Goal: Information Seeking & Learning: Understand process/instructions

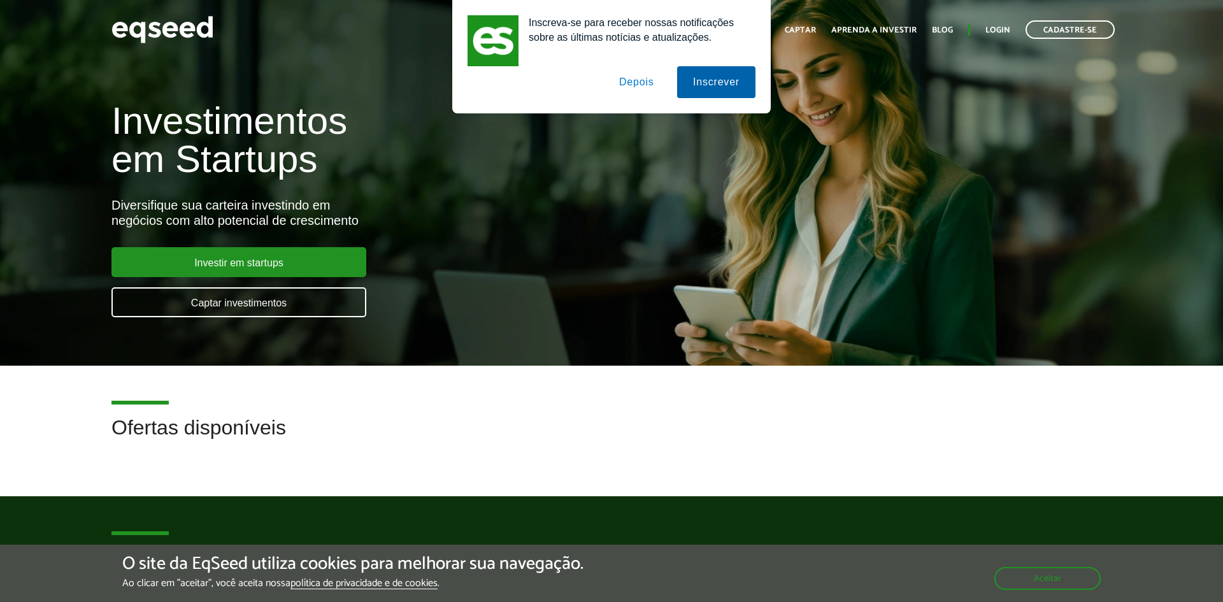
click at [707, 76] on button "Inscrever" at bounding box center [716, 82] width 78 height 32
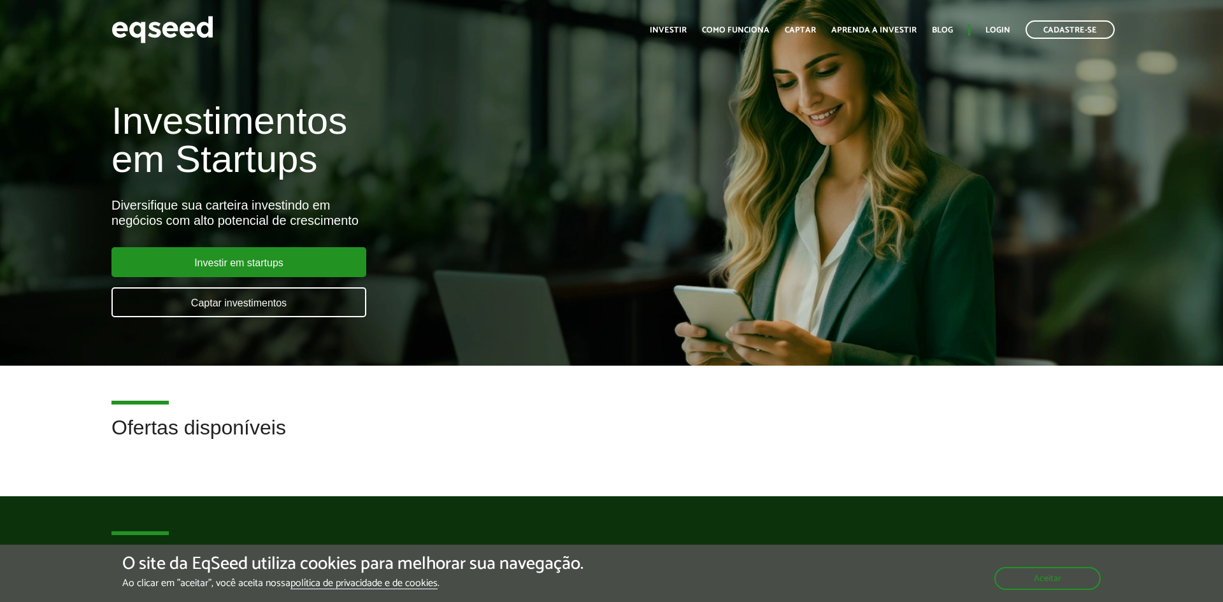
click at [707, 76] on div "Inscreva-se para receber nossas notificações sobre as últimas notícias e atuali…" at bounding box center [611, 56] width 1223 height 113
click at [737, 26] on link "Como funciona" at bounding box center [736, 30] width 68 height 8
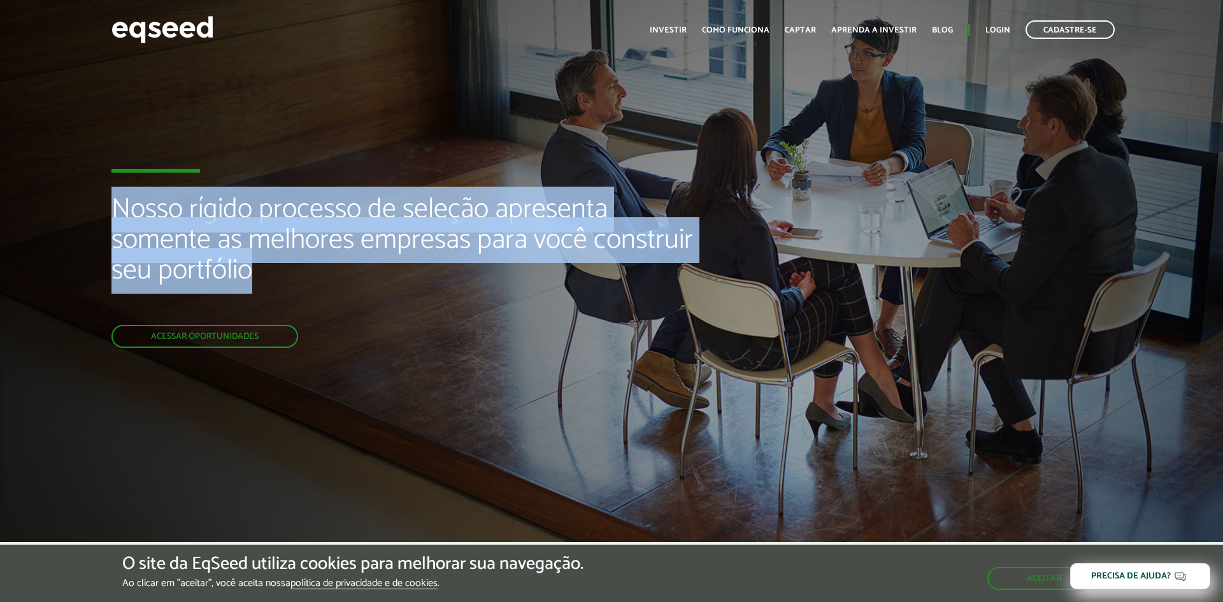
drag, startPoint x: 113, startPoint y: 208, endPoint x: 267, endPoint y: 268, distance: 165.4
click at [267, 268] on h2 "Nosso rígido processo de seleção apresenta somente as melhores empresas para vo…" at bounding box center [407, 259] width 593 height 131
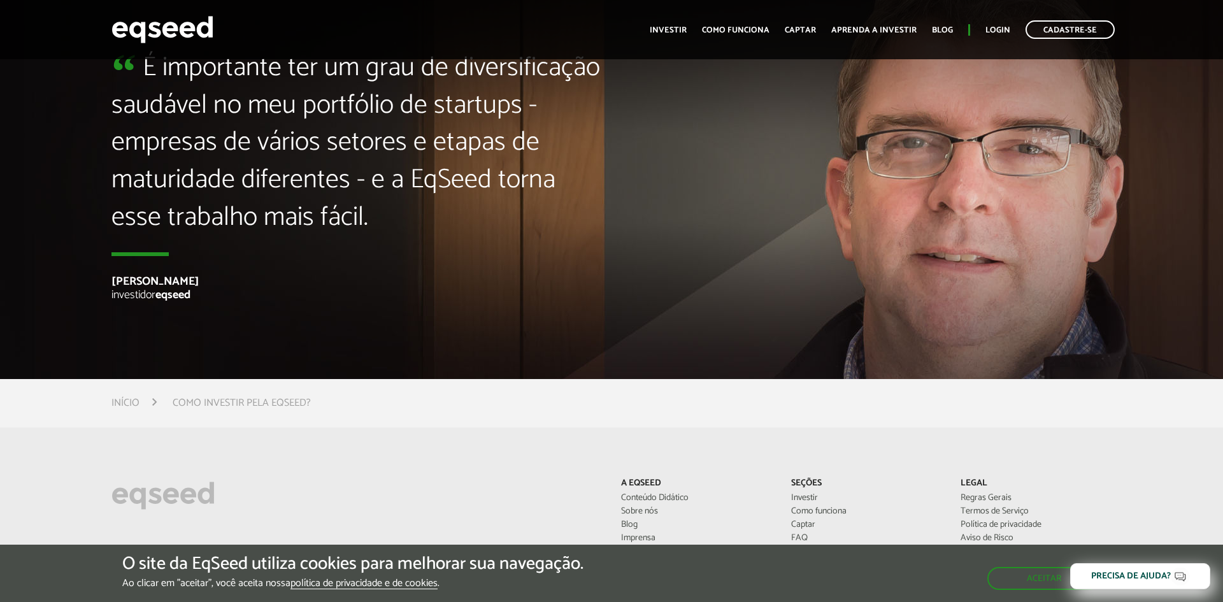
scroll to position [3479, 0]
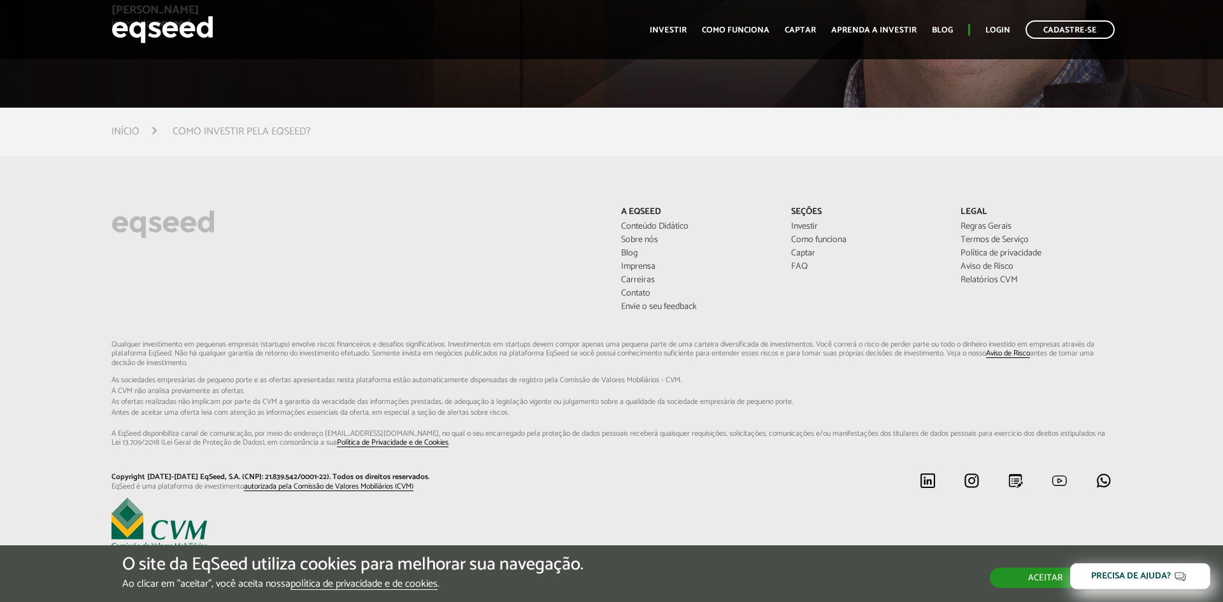
click at [1020, 575] on button "Aceitar" at bounding box center [1045, 578] width 111 height 20
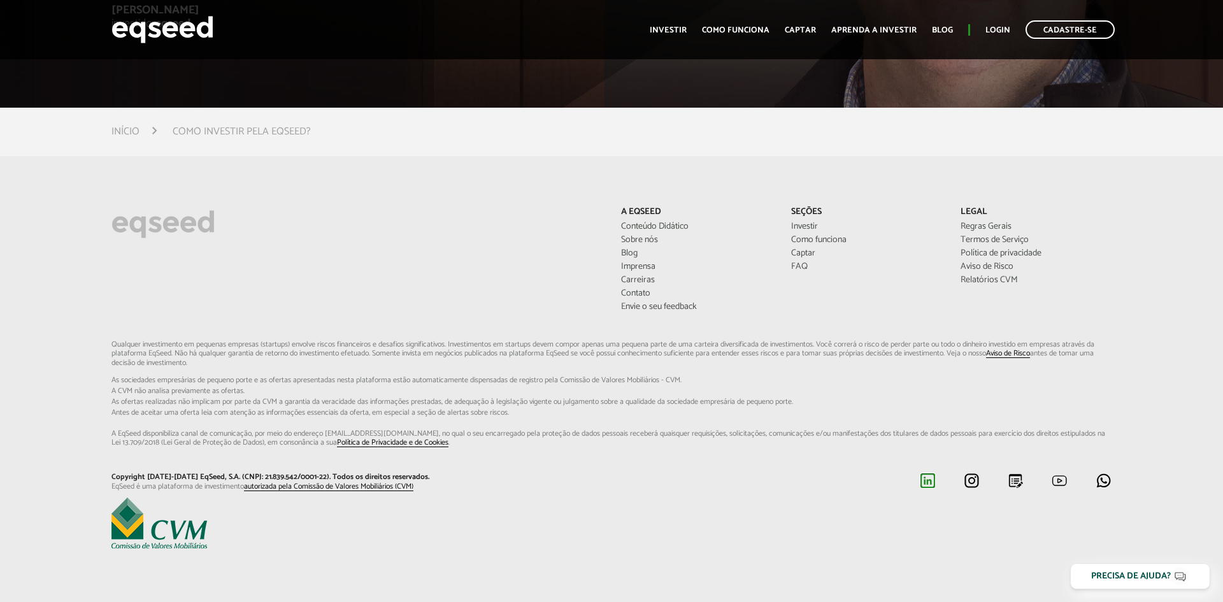
click at [932, 485] on img at bounding box center [928, 481] width 16 height 16
click at [165, 35] on img at bounding box center [162, 30] width 102 height 34
